Goal: Task Accomplishment & Management: Complete application form

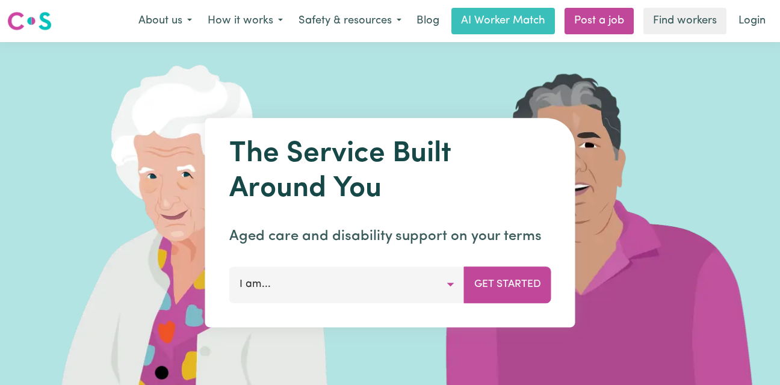
click at [274, 19] on button "How it works" at bounding box center [245, 20] width 91 height 25
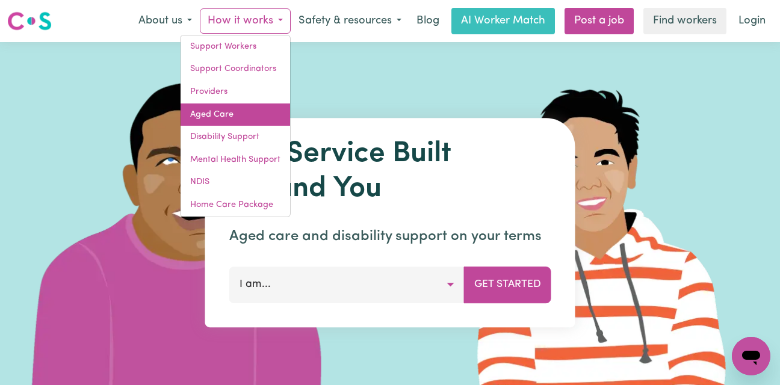
click at [208, 110] on link "Aged Care" at bounding box center [236, 115] width 110 height 23
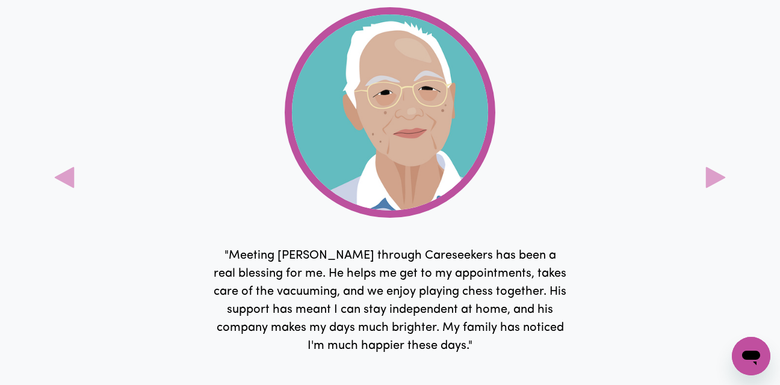
scroll to position [3402, 0]
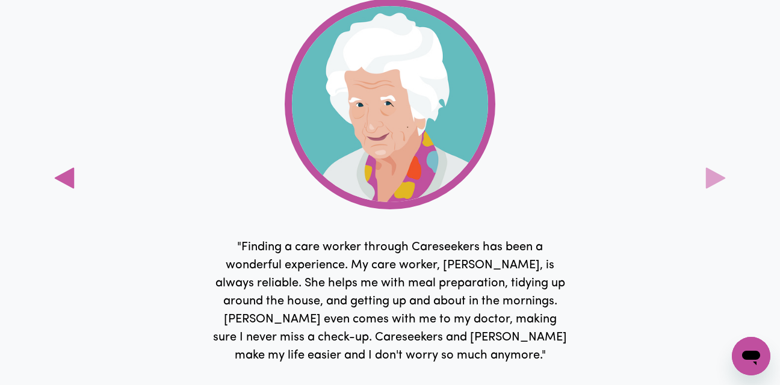
click at [67, 176] on icon at bounding box center [65, 178] width 20 height 21
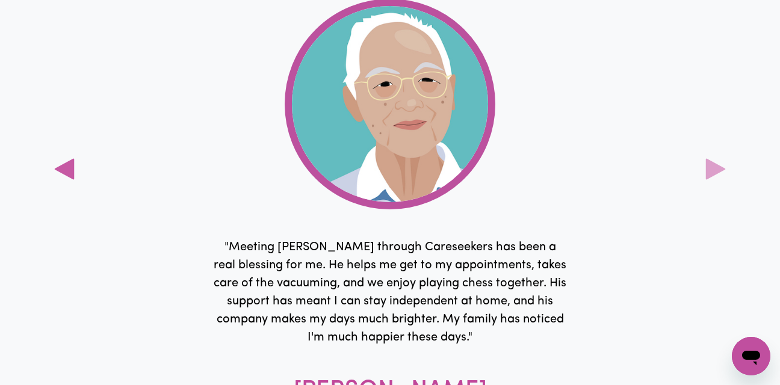
click at [67, 176] on icon at bounding box center [65, 169] width 20 height 21
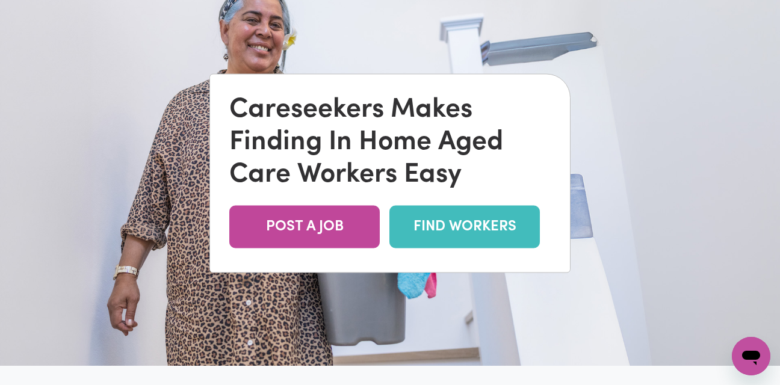
scroll to position [0, 0]
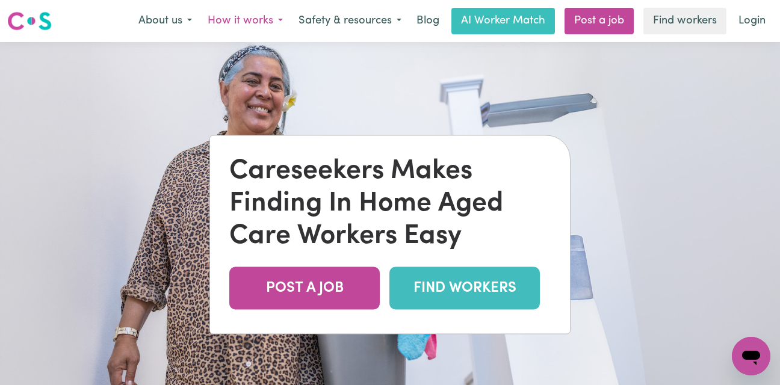
click at [271, 18] on button "How it works" at bounding box center [245, 20] width 91 height 25
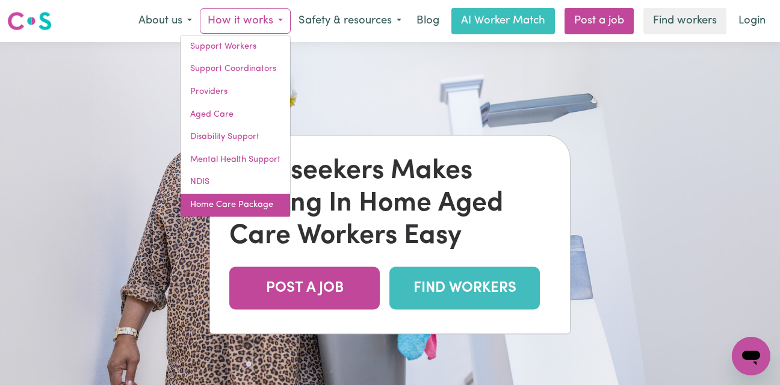
click at [260, 207] on link "Home Care Package" at bounding box center [236, 205] width 110 height 23
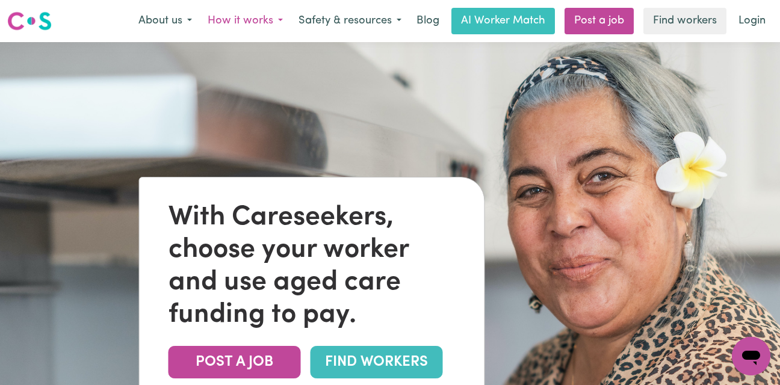
click at [271, 20] on button "How it works" at bounding box center [245, 20] width 91 height 25
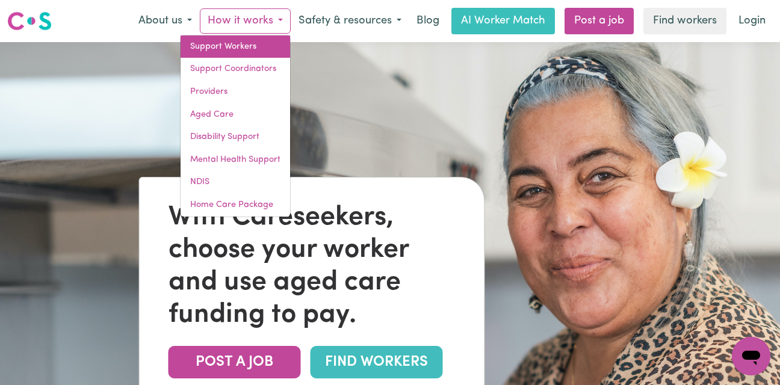
click at [244, 44] on link "Support Workers" at bounding box center [236, 47] width 110 height 23
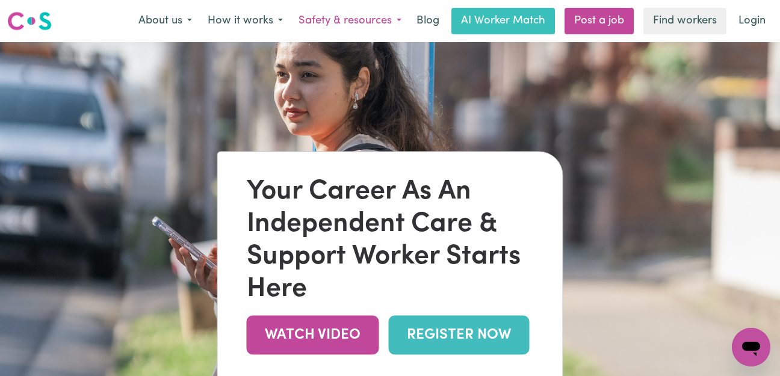
click at [376, 19] on button "Safety & resources" at bounding box center [350, 20] width 119 height 25
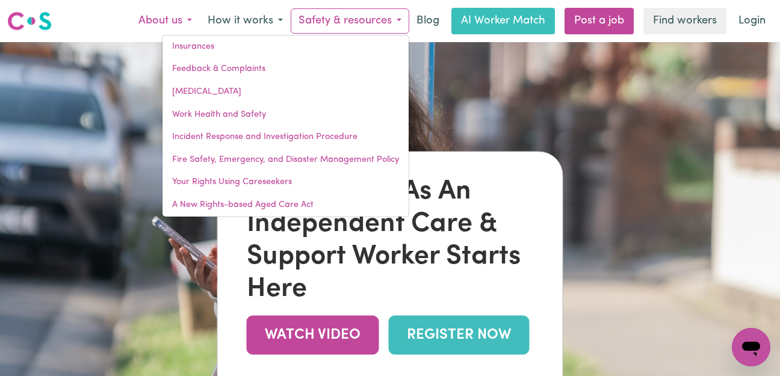
click at [187, 21] on button "About us" at bounding box center [165, 20] width 69 height 25
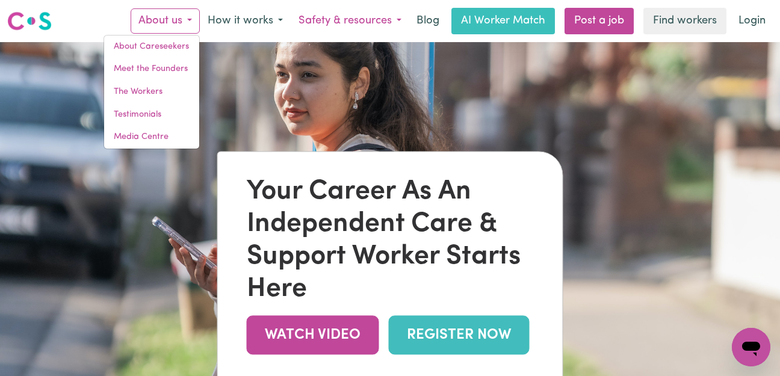
click at [368, 20] on button "Safety & resources" at bounding box center [350, 20] width 119 height 25
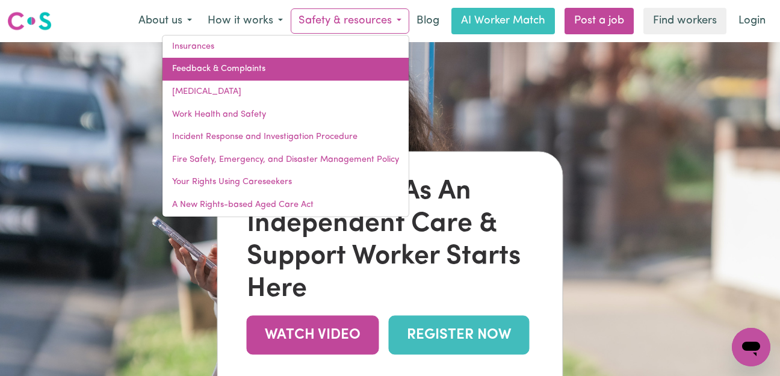
click at [253, 64] on link "Feedback & Complaints" at bounding box center [285, 69] width 246 height 23
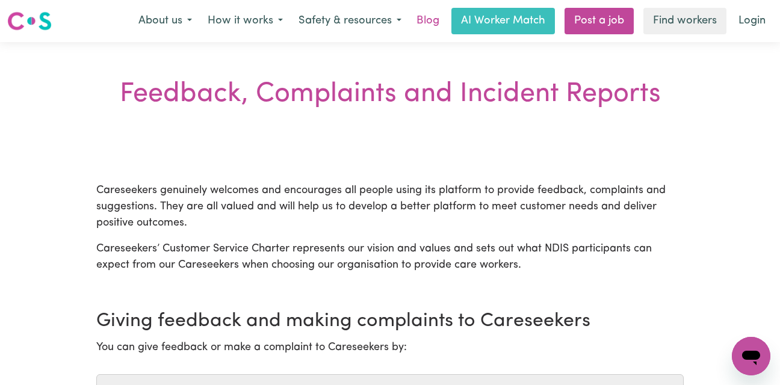
click at [428, 20] on link "Blog" at bounding box center [427, 21] width 37 height 26
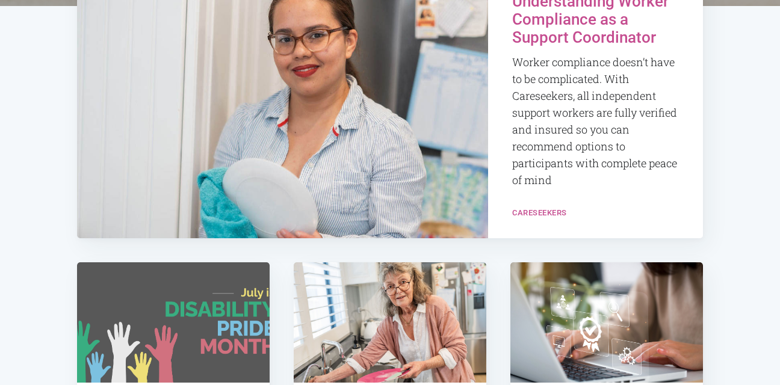
scroll to position [268, 0]
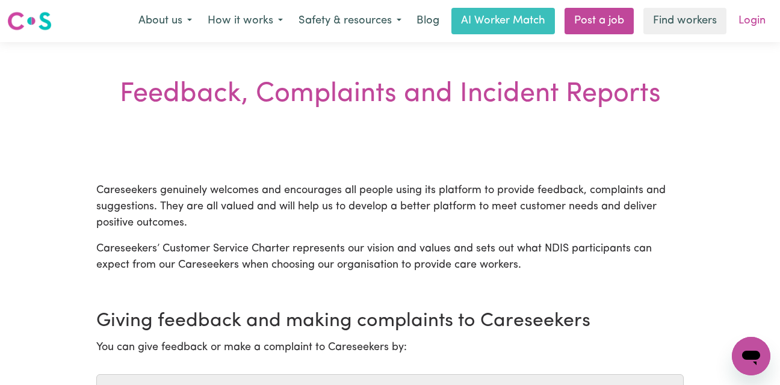
click at [748, 14] on link "Login" at bounding box center [752, 21] width 42 height 26
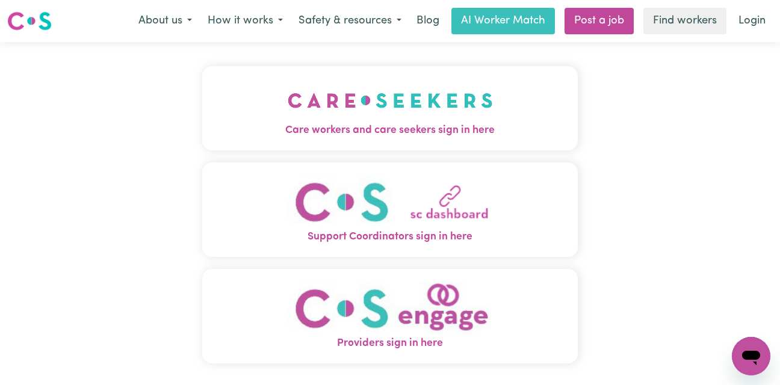
click at [420, 134] on span "Care workers and care seekers sign in here" at bounding box center [390, 131] width 376 height 16
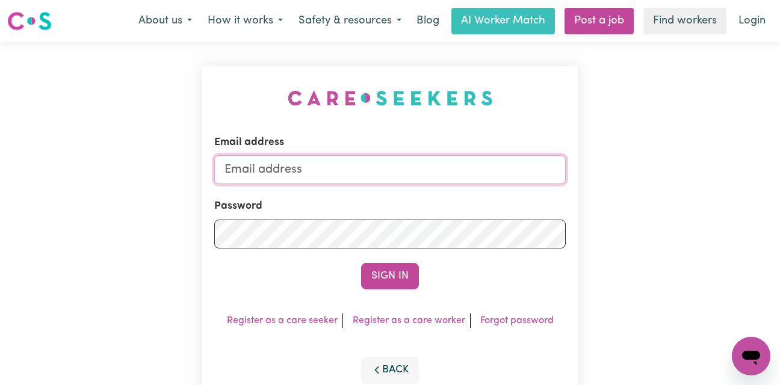
click at [294, 173] on input "Email address" at bounding box center [389, 169] width 351 height 29
type input "asbooth@iinet.net.au"
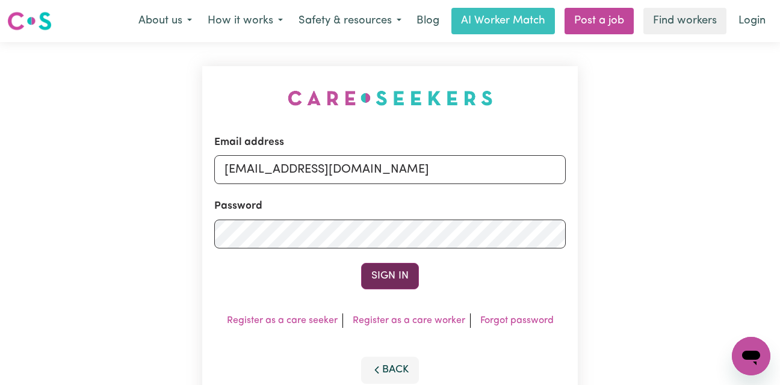
click at [391, 286] on button "Sign In" at bounding box center [390, 276] width 58 height 26
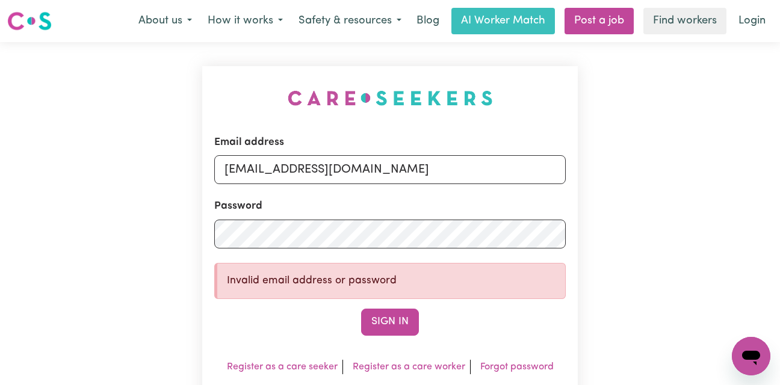
click at [229, 280] on p "Invalid email address or password" at bounding box center [391, 281] width 329 height 16
click at [394, 324] on button "Sign In" at bounding box center [390, 322] width 58 height 26
click at [380, 325] on button "Sign In" at bounding box center [390, 322] width 58 height 26
click at [382, 323] on button "Sign In" at bounding box center [390, 322] width 58 height 26
click at [176, 19] on button "About us" at bounding box center [165, 20] width 69 height 25
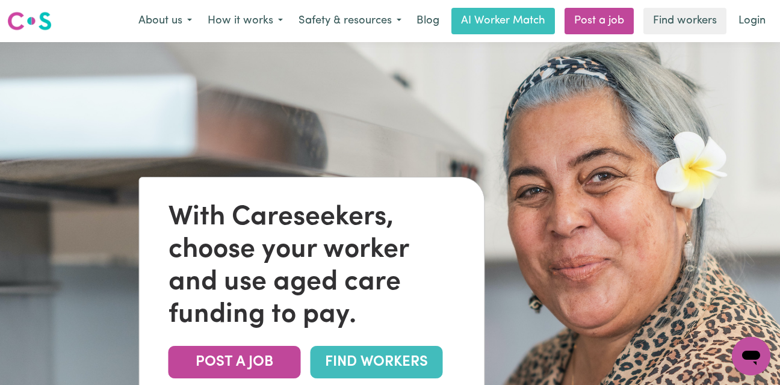
click at [363, 363] on link "FIND WORKERS" at bounding box center [377, 362] width 132 height 32
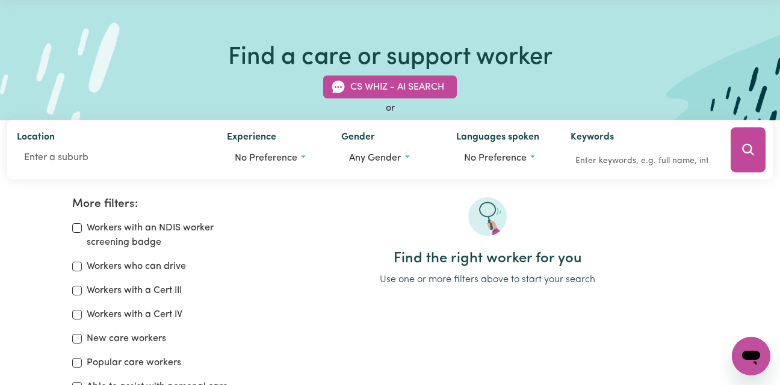
scroll to position [44, 0]
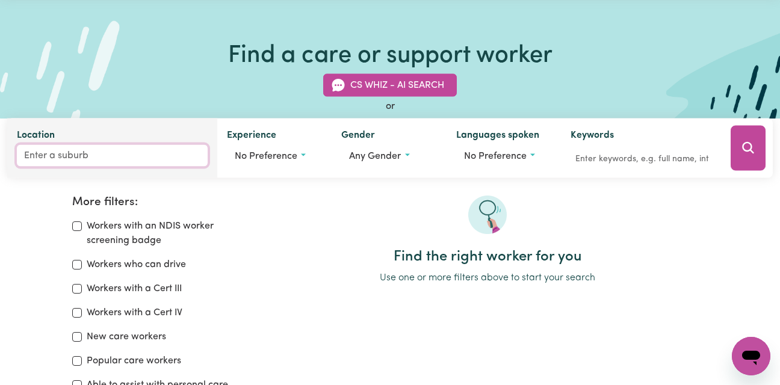
click at [55, 156] on input "Location" at bounding box center [112, 156] width 191 height 22
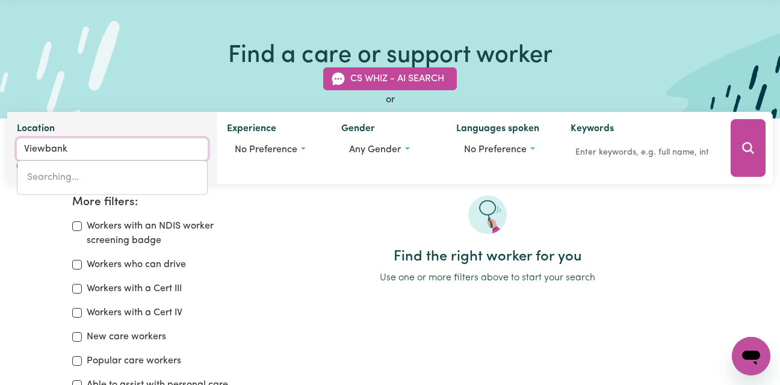
type input "Viewbank"
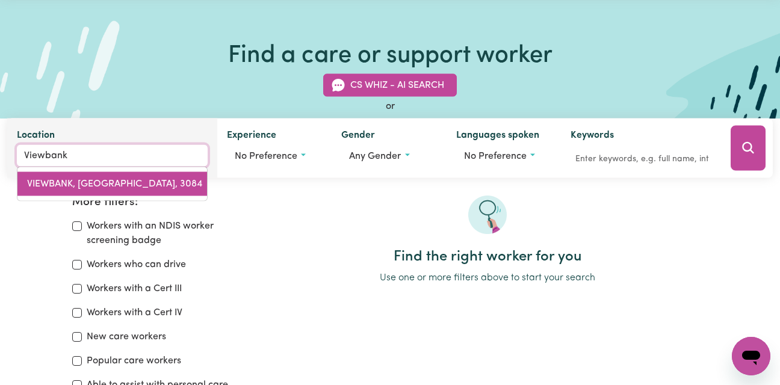
click at [71, 176] on link "VIEWBANK, Victoria, 3084" at bounding box center [112, 184] width 190 height 24
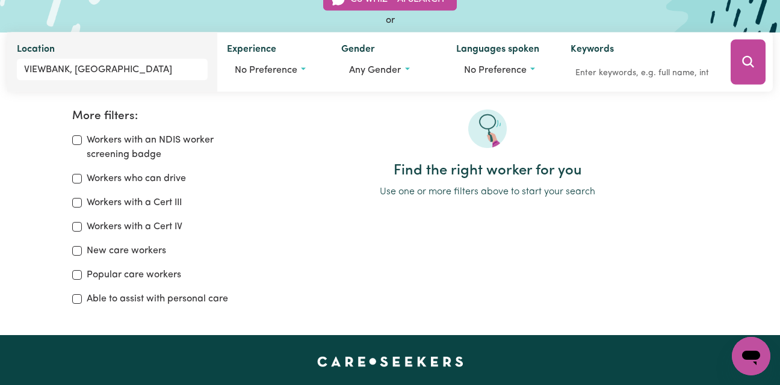
scroll to position [137, 0]
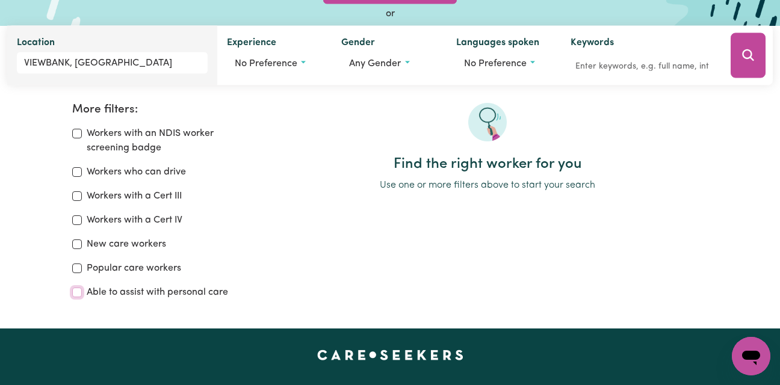
click at [76, 293] on input "Able to assist with personal care" at bounding box center [77, 293] width 10 height 10
checkbox input "true"
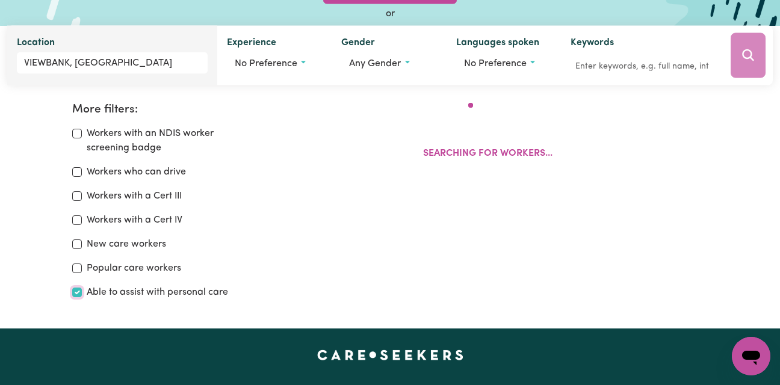
scroll to position [201, 0]
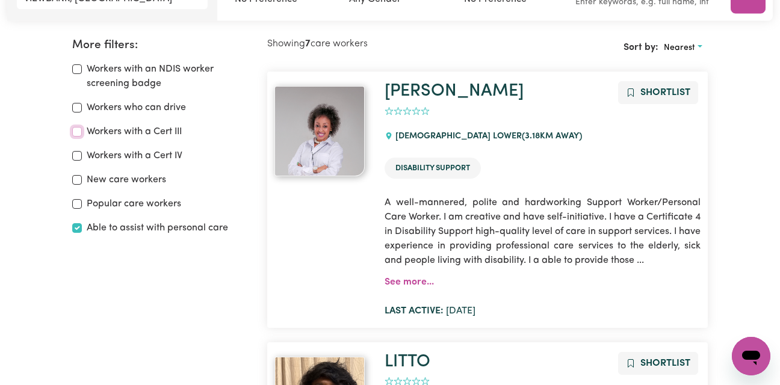
click at [75, 133] on input "Workers with a Cert III" at bounding box center [77, 132] width 10 height 10
checkbox input "true"
click at [75, 153] on input "Workers with a Cert IV" at bounding box center [77, 156] width 10 height 10
checkbox input "true"
click at [76, 106] on input "Workers who can drive" at bounding box center [77, 108] width 10 height 10
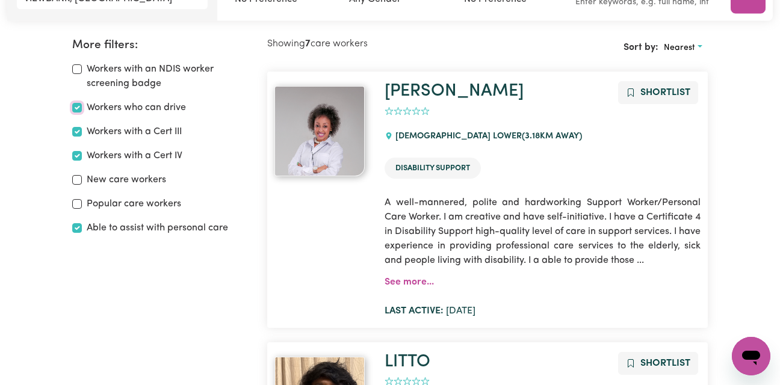
checkbox input "true"
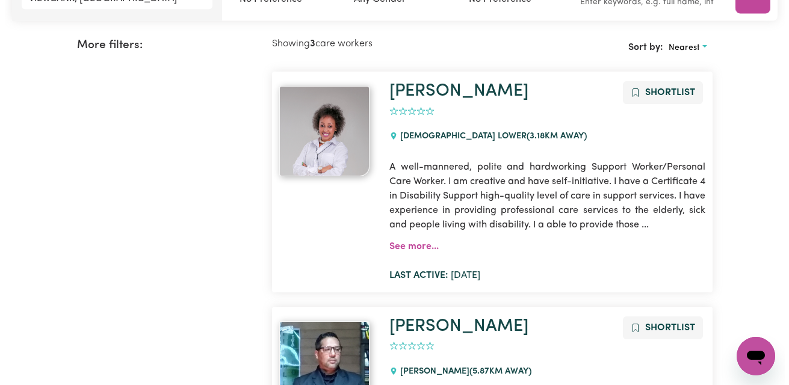
scroll to position [117, 0]
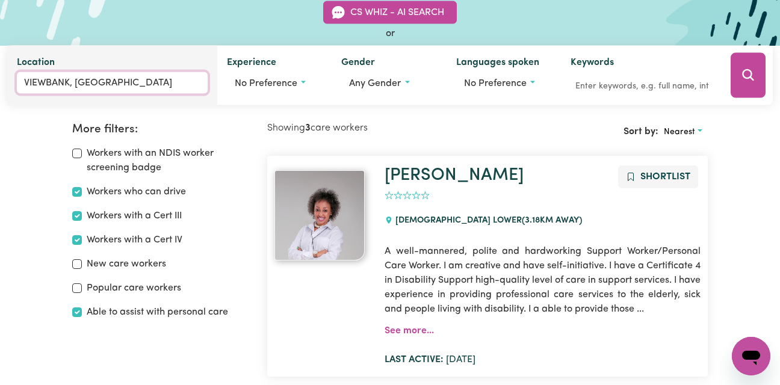
type input "VIEWBANK, [GEOGRAPHIC_DATA], 3084"
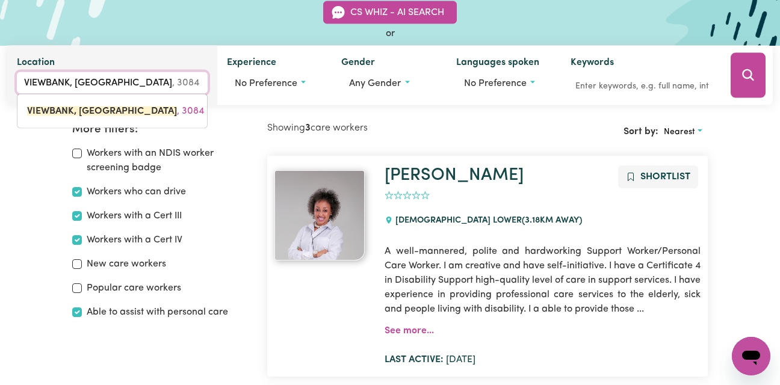
click at [131, 82] on input "VIEWBANK, [GEOGRAPHIC_DATA]" at bounding box center [112, 83] width 191 height 22
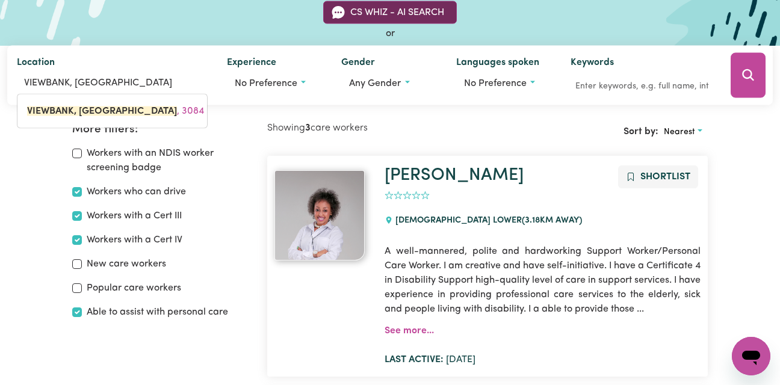
click at [401, 10] on button "CS Whiz - AI Search" at bounding box center [390, 12] width 134 height 23
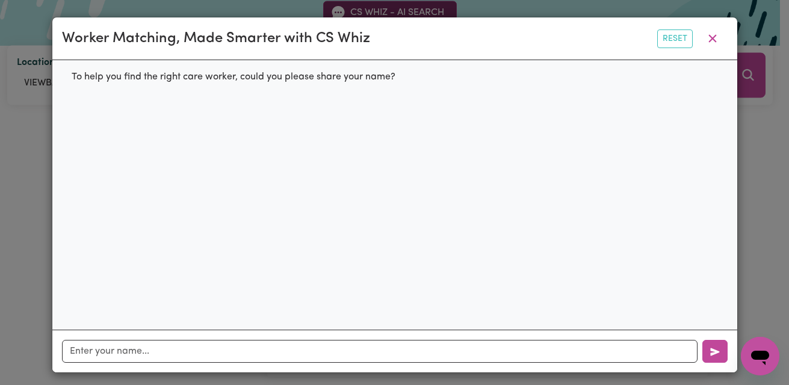
scroll to position [6, 0]
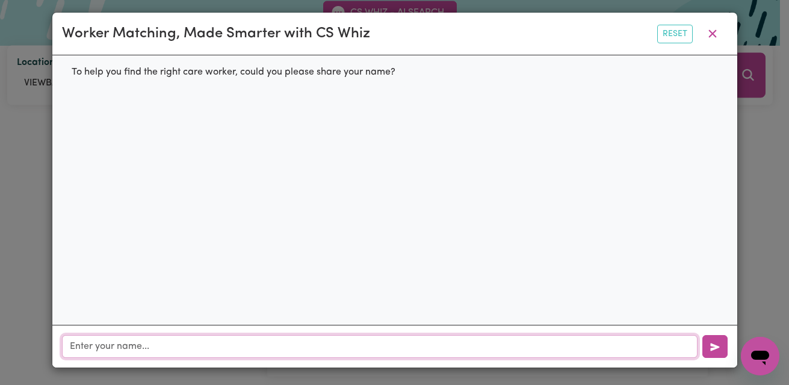
click at [101, 344] on input "text" at bounding box center [379, 346] width 635 height 23
type input "Andrew Booth"
click at [716, 350] on button "button" at bounding box center [714, 346] width 25 height 23
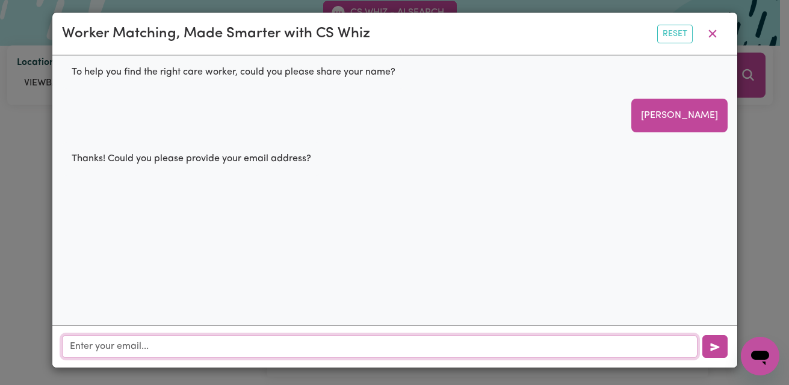
click at [64, 345] on input "text" at bounding box center [379, 346] width 635 height 23
type input "asbooth@iinet.net.au"
click at [710, 347] on icon "button" at bounding box center [714, 347] width 9 height 8
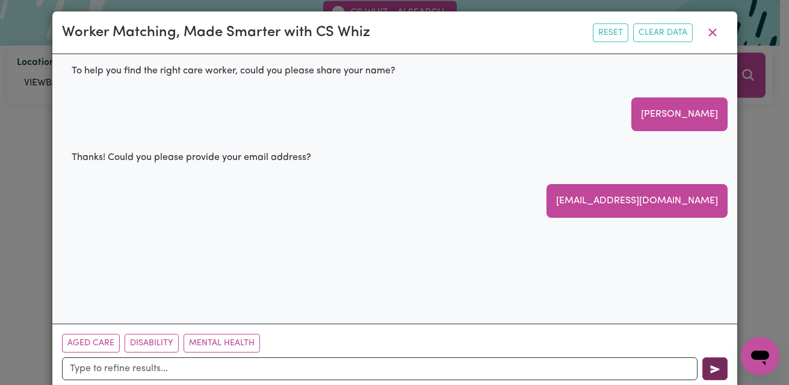
scroll to position [29, 0]
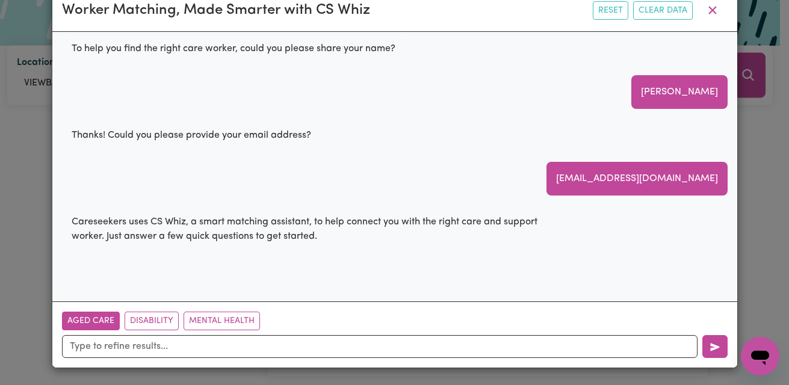
click at [91, 322] on button "Aged Care" at bounding box center [91, 321] width 58 height 19
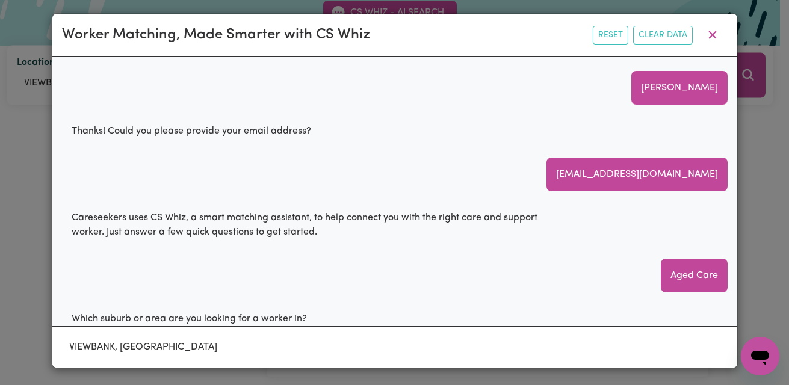
scroll to position [48, 0]
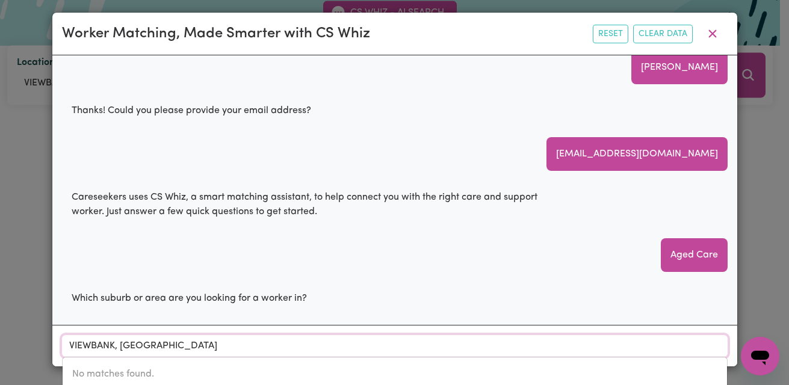
click at [176, 352] on input "VIEWBANK, [GEOGRAPHIC_DATA]" at bounding box center [395, 346] width 666 height 22
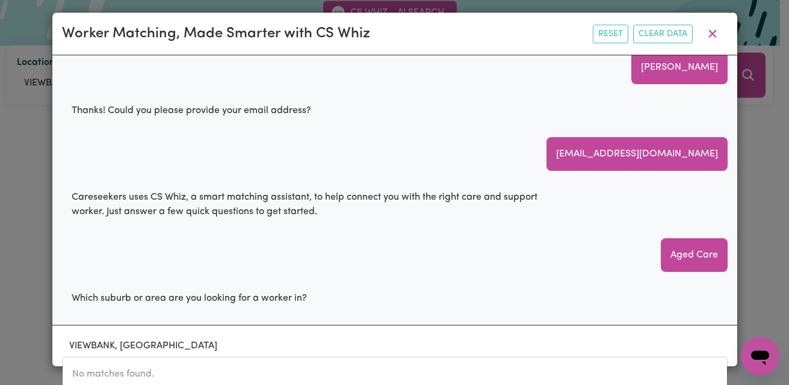
scroll to position [13, 0]
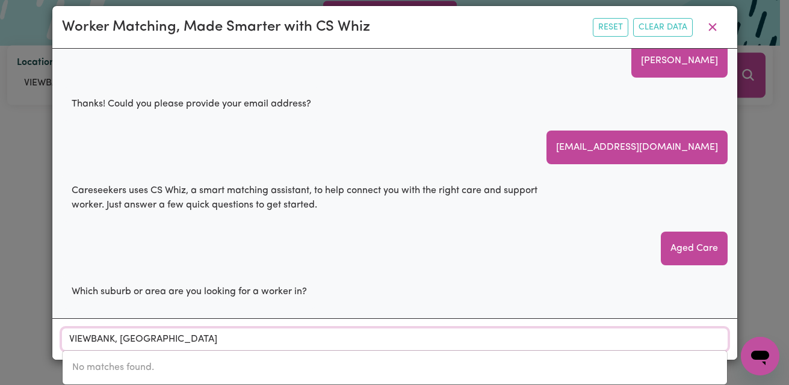
click at [155, 342] on input "VIEWBANK, [GEOGRAPHIC_DATA]" at bounding box center [395, 340] width 666 height 22
type input "VIEWBANK, Victoria 3084"
click at [708, 24] on icon "button" at bounding box center [712, 27] width 14 height 14
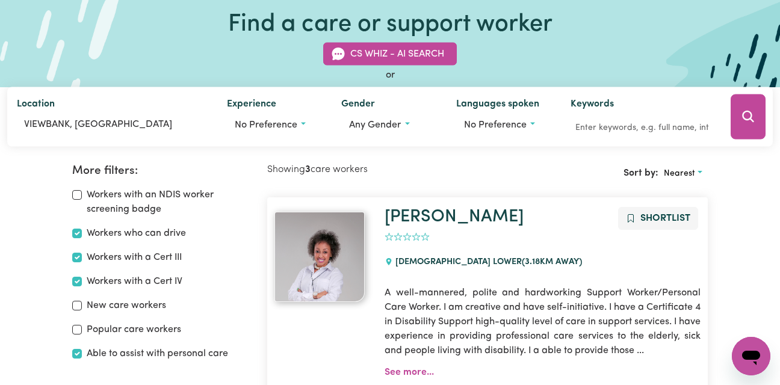
scroll to position [0, 0]
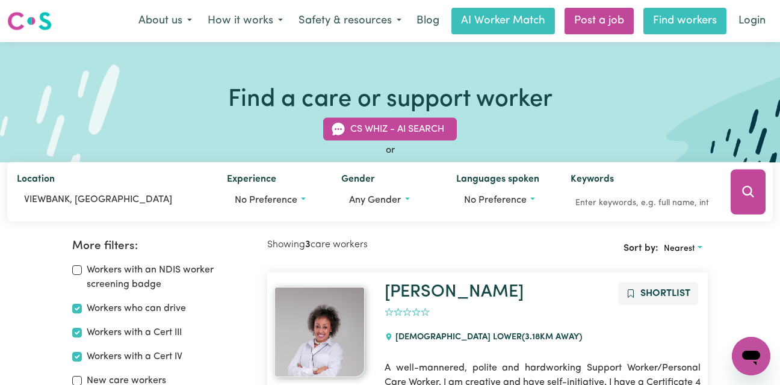
click at [681, 28] on link "Find workers" at bounding box center [684, 21] width 83 height 26
click at [673, 21] on link "Find workers" at bounding box center [684, 21] width 83 height 26
click at [173, 21] on button "About us" at bounding box center [165, 20] width 69 height 25
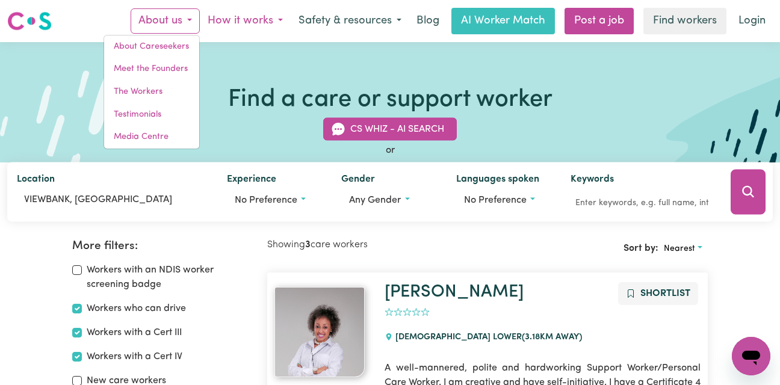
click at [274, 24] on button "How it works" at bounding box center [245, 20] width 91 height 25
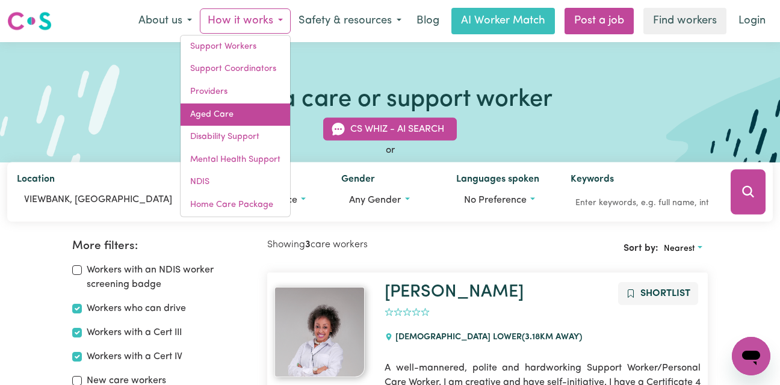
click at [229, 117] on link "Aged Care" at bounding box center [236, 115] width 110 height 23
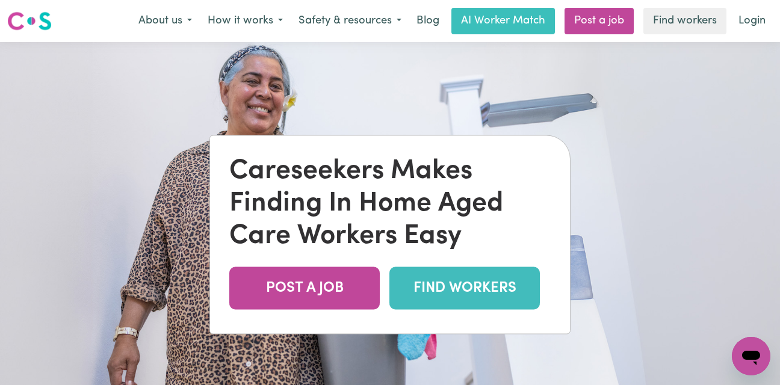
click at [499, 282] on link "FIND WORKERS" at bounding box center [464, 288] width 150 height 43
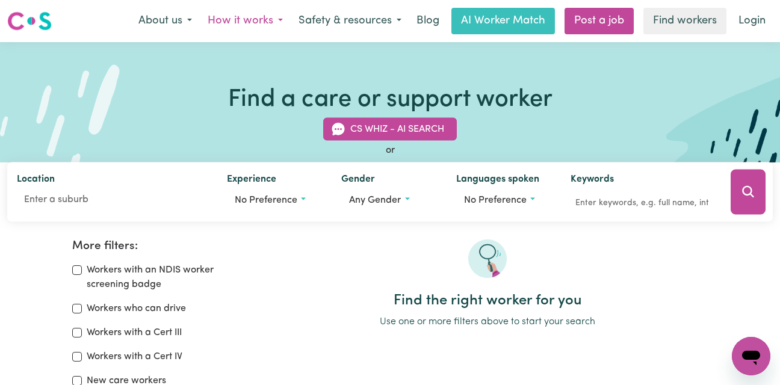
click at [274, 22] on button "How it works" at bounding box center [245, 20] width 91 height 25
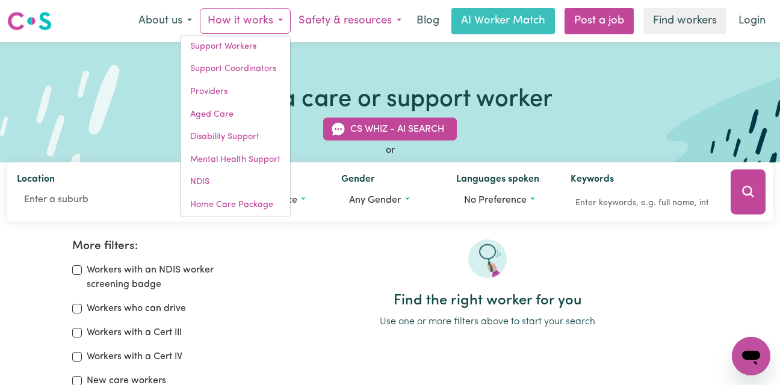
click at [342, 24] on button "Safety & resources" at bounding box center [350, 20] width 119 height 25
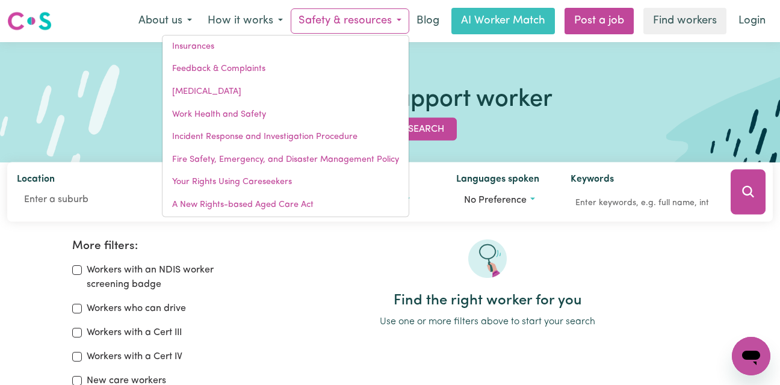
click at [614, 79] on div "Find a care or support worker CS Whiz - AI Search or Location Experience No pre…" at bounding box center [390, 102] width 780 height 120
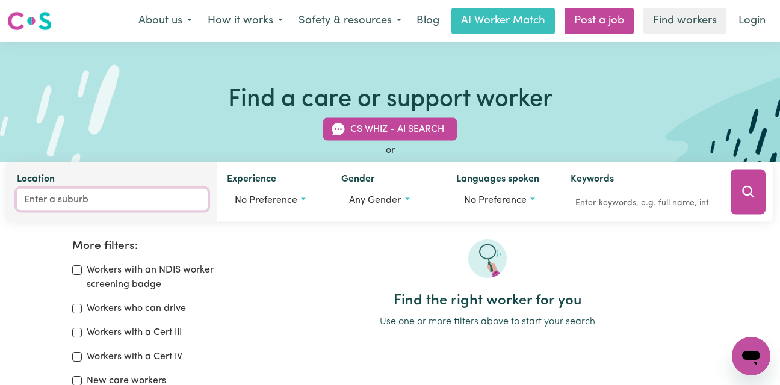
click at [79, 196] on input "Location" at bounding box center [112, 200] width 191 height 22
type input "[GEOGRAPHIC_DATA]"
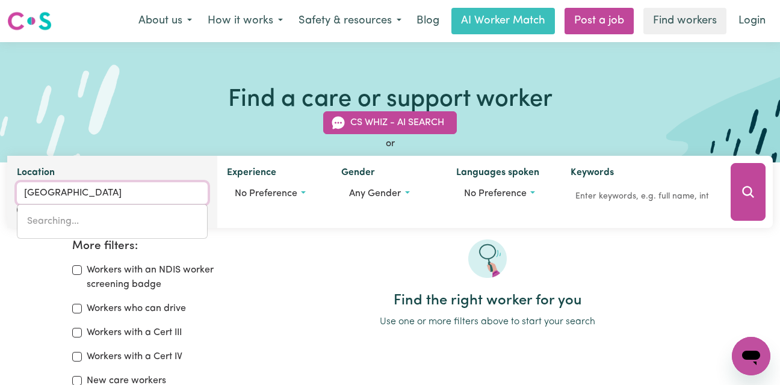
type input "[GEOGRAPHIC_DATA], [GEOGRAPHIC_DATA], 3056"
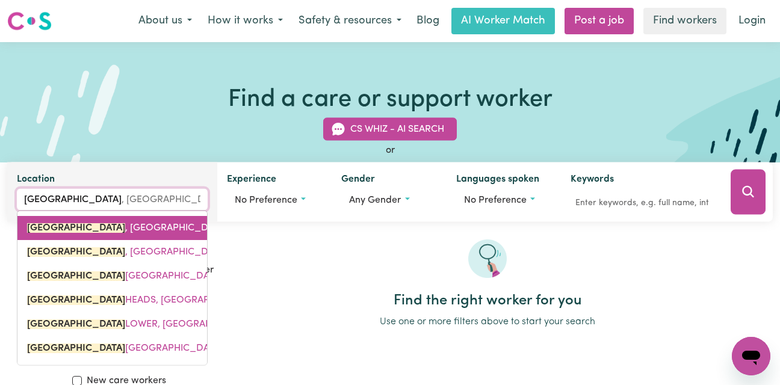
click at [104, 232] on span "[GEOGRAPHIC_DATA] , [GEOGRAPHIC_DATA], 3056" at bounding box center [140, 228] width 227 height 10
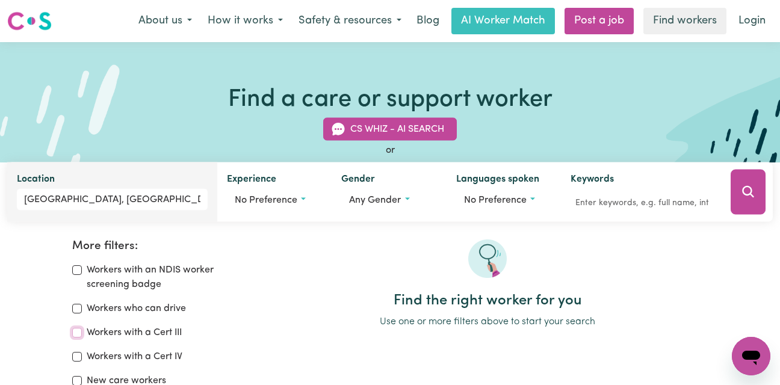
click at [74, 333] on input "Workers with a Cert III" at bounding box center [77, 333] width 10 height 10
checkbox input "true"
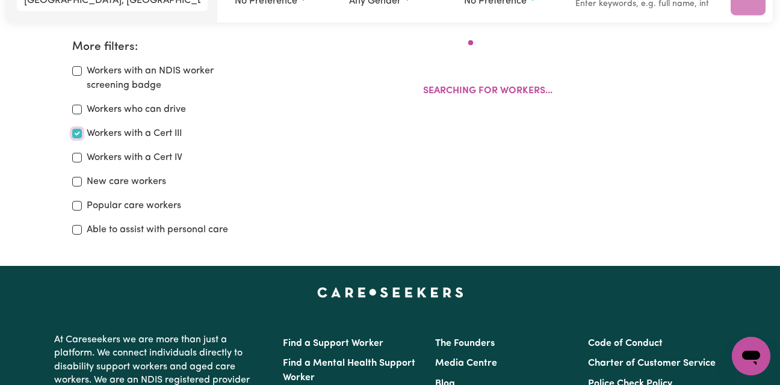
scroll to position [201, 0]
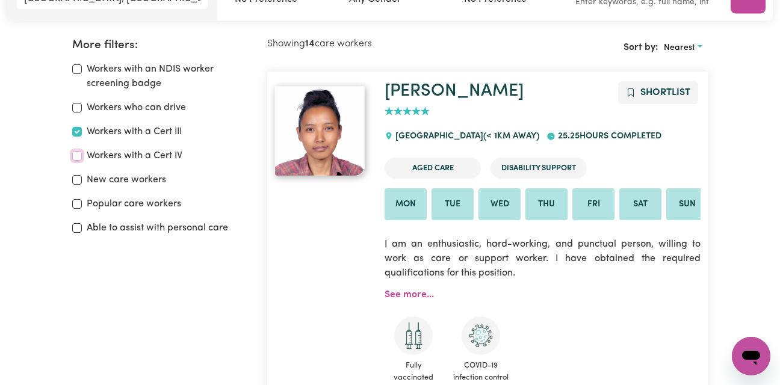
click at [80, 154] on input "Workers with a Cert IV" at bounding box center [77, 156] width 10 height 10
checkbox input "true"
click at [76, 68] on input "Workers with an NDIS worker screening badge" at bounding box center [77, 69] width 10 height 10
checkbox input "true"
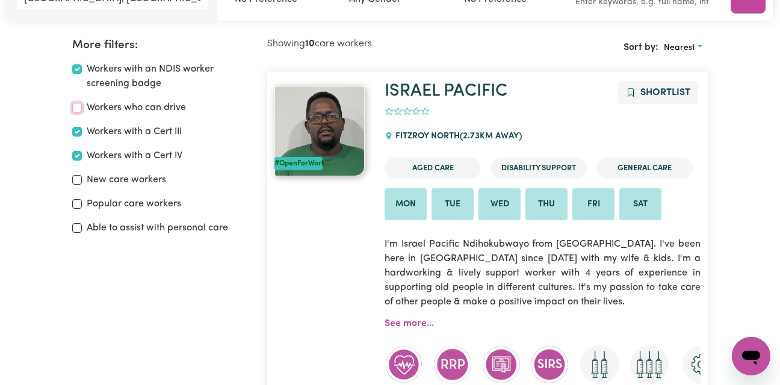
click at [76, 107] on input "Workers who can drive" at bounding box center [77, 108] width 10 height 10
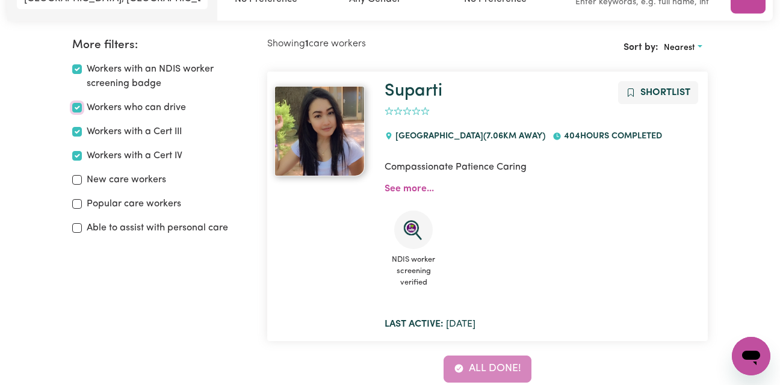
click at [76, 107] on input "Workers who can drive" at bounding box center [77, 108] width 10 height 10
checkbox input "false"
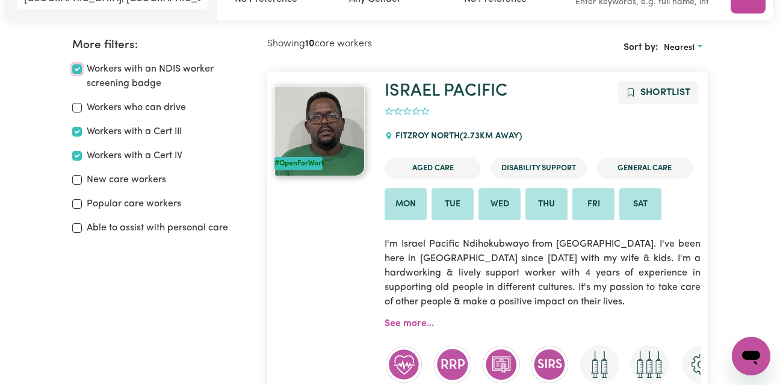
click at [78, 69] on input "Workers with an NDIS worker screening badge" at bounding box center [77, 69] width 10 height 10
checkbox input "false"
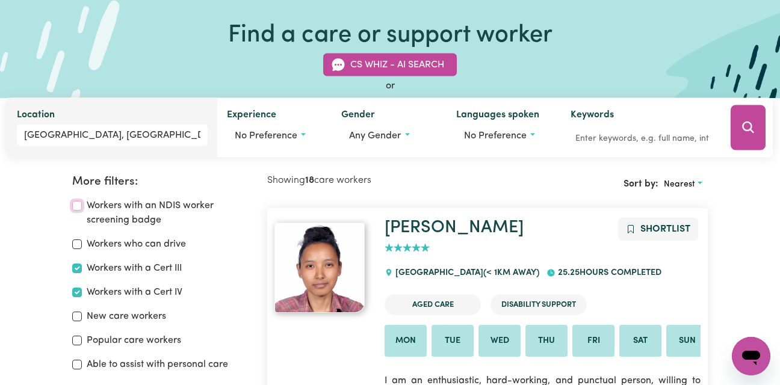
scroll to position [49, 0]
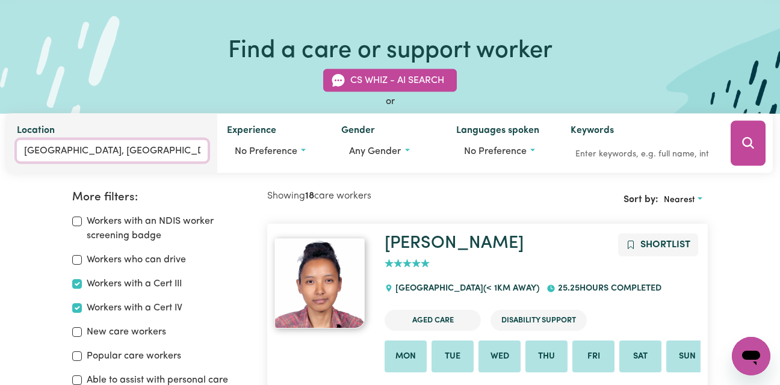
type input "[GEOGRAPHIC_DATA], [GEOGRAPHIC_DATA], 3056"
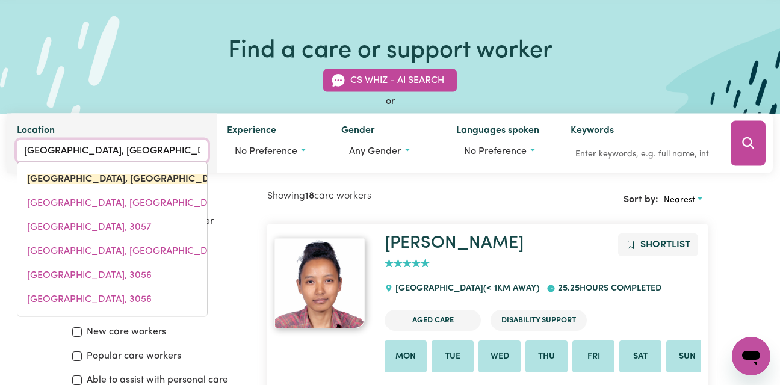
click at [54, 153] on input "[GEOGRAPHIC_DATA], [GEOGRAPHIC_DATA]" at bounding box center [112, 151] width 191 height 22
drag, startPoint x: 144, startPoint y: 148, endPoint x: 13, endPoint y: 150, distance: 130.6
click at [13, 150] on div "Location [GEOGRAPHIC_DATA], [GEOGRAPHIC_DATA], [GEOGRAPHIC_DATA], 3056 [GEOGRAP…" at bounding box center [112, 144] width 210 height 60
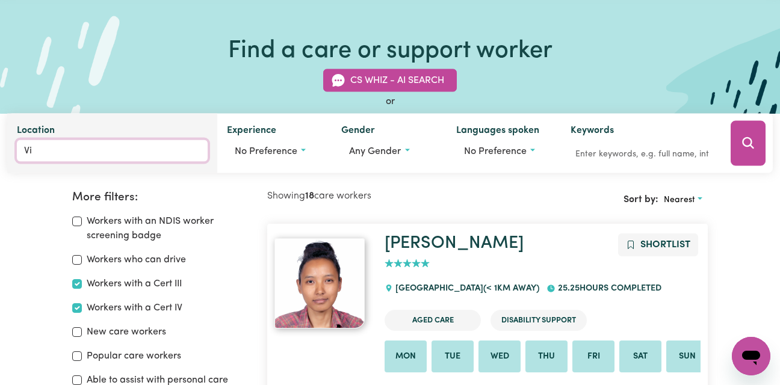
type input "Vie"
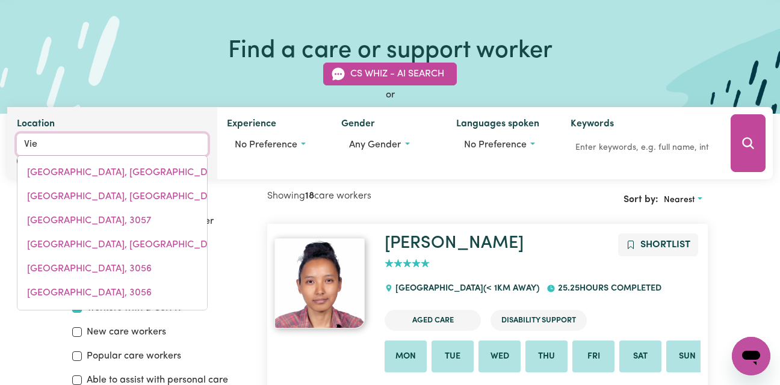
type input "VieWBANK, [GEOGRAPHIC_DATA], 3084"
type input "View"
type input "ViewBANK, [GEOGRAPHIC_DATA], 3084"
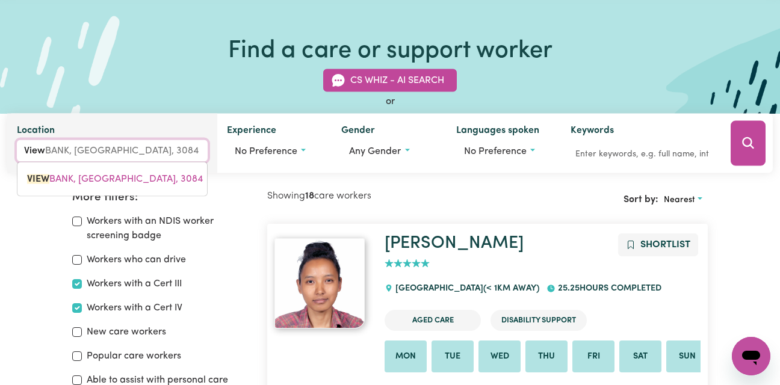
type input "Viewb"
type input "ViewbANK, Victoria, 3084"
type input "Viewba"
type input "ViewbaNK, [GEOGRAPHIC_DATA], 3084"
type input "Viewban"
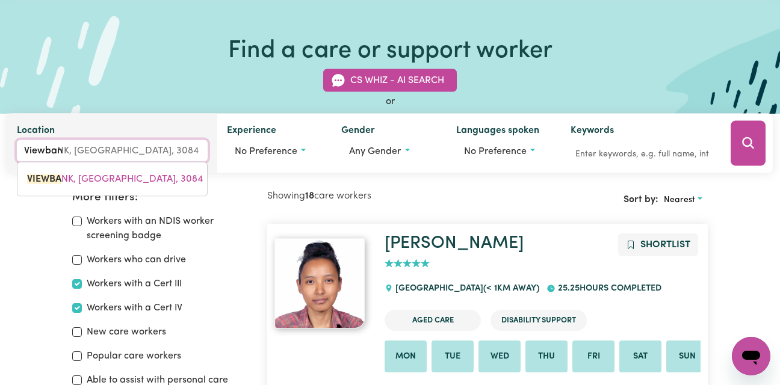
type input "ViewbanK, [GEOGRAPHIC_DATA], 3084"
type input "Viewbank"
type input "Viewbank, Victoria, 3084"
type input "Viewbank"
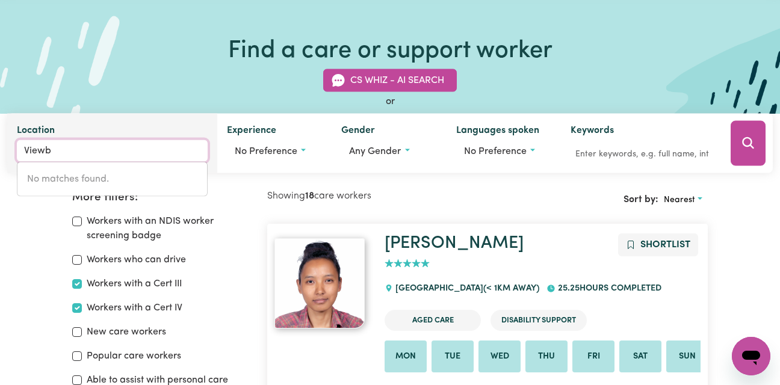
type input "View"
type input "ViewBANK, [GEOGRAPHIC_DATA], 3084"
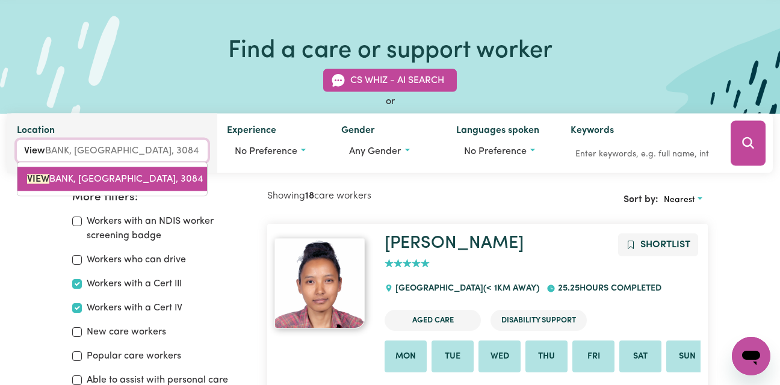
click at [69, 176] on span "VIEW BANK, Victoria, 3084" at bounding box center [115, 180] width 176 height 10
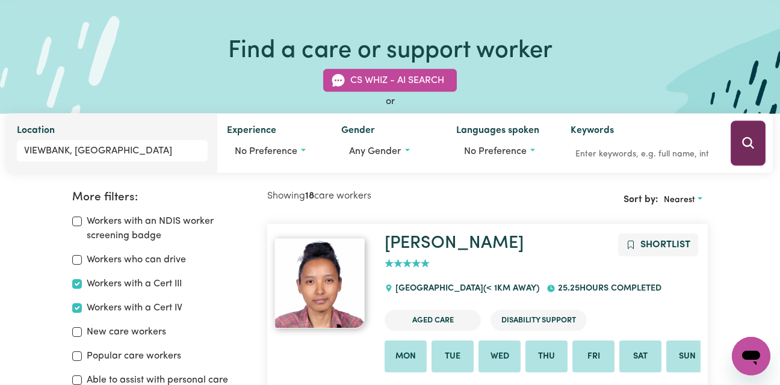
click at [756, 143] on button "Search" at bounding box center [748, 143] width 35 height 45
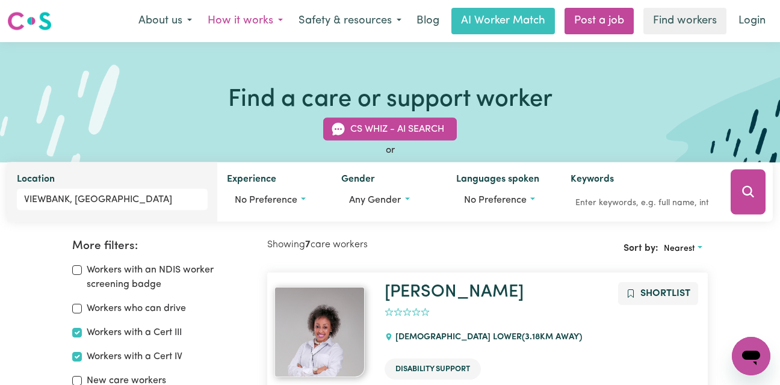
click at [250, 24] on button "How it works" at bounding box center [245, 20] width 91 height 25
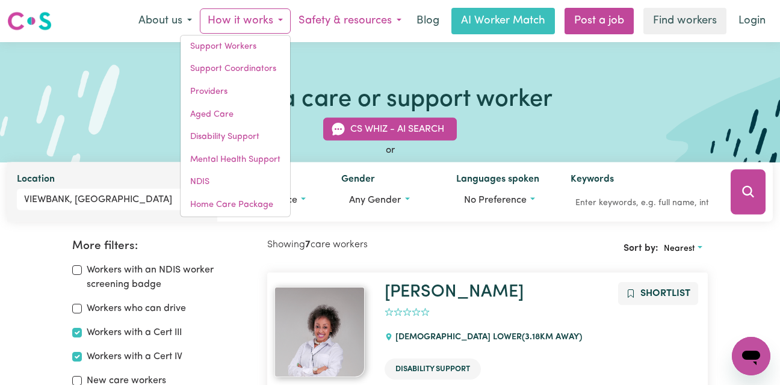
click at [385, 19] on button "Safety & resources" at bounding box center [350, 20] width 119 height 25
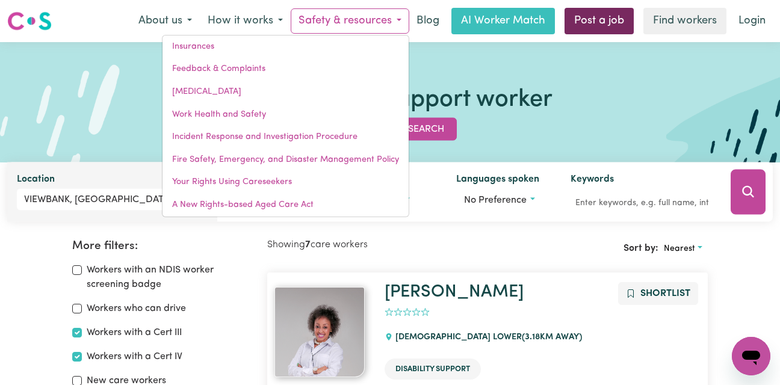
click at [581, 23] on link "Post a job" at bounding box center [598, 21] width 69 height 26
